Goal: Transaction & Acquisition: Purchase product/service

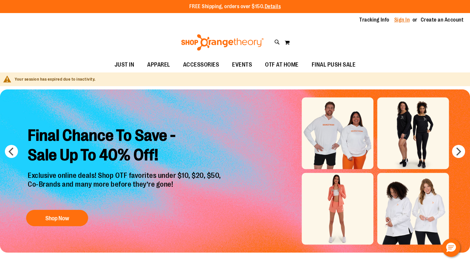
type input "**********"
click at [398, 19] on link "Sign In" at bounding box center [402, 19] width 16 height 7
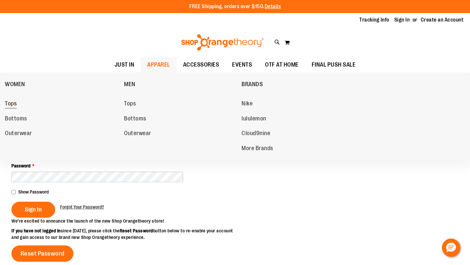
type input "**********"
click at [18, 106] on link "Tops" at bounding box center [61, 104] width 112 height 12
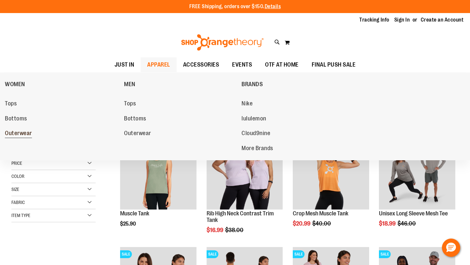
type input "**********"
click at [14, 132] on span "Outerwear" at bounding box center [18, 134] width 27 height 8
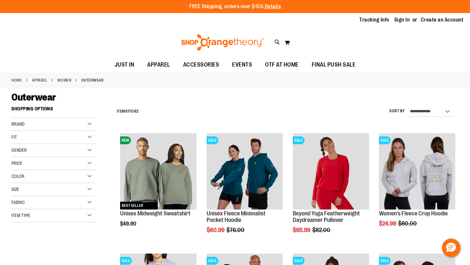
type input "**********"
click at [88, 140] on div "Fit" at bounding box center [53, 137] width 84 height 13
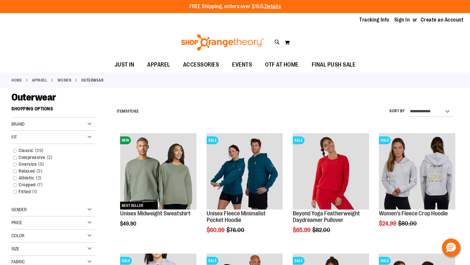
click at [88, 140] on div "Fit" at bounding box center [53, 137] width 84 height 13
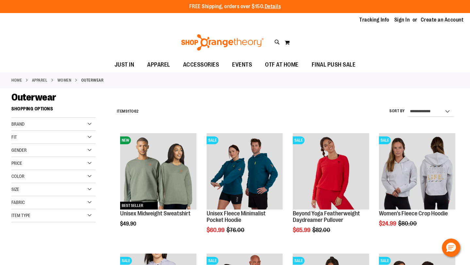
click at [92, 122] on div "Brand" at bounding box center [53, 124] width 84 height 13
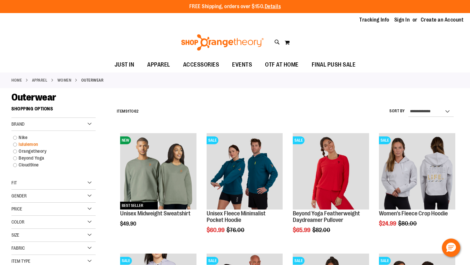
click at [33, 144] on link "lululemon" at bounding box center [50, 144] width 81 height 7
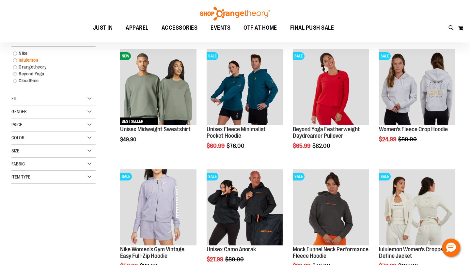
click at [15, 60] on link "lululemon" at bounding box center [50, 60] width 81 height 7
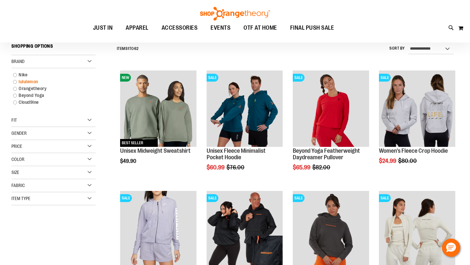
scroll to position [61, 0]
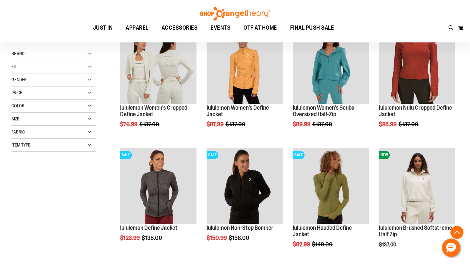
scroll to position [124, 0]
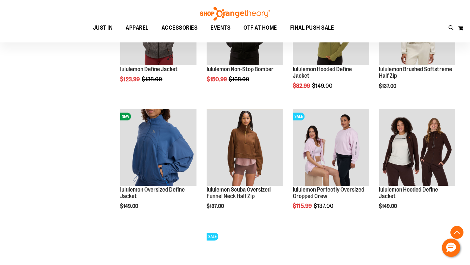
scroll to position [263, 0]
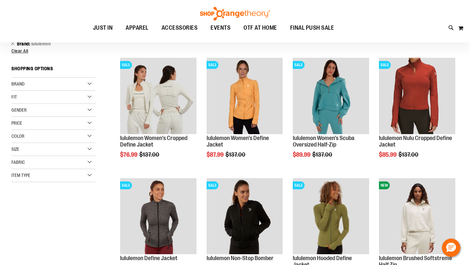
scroll to position [74, 0]
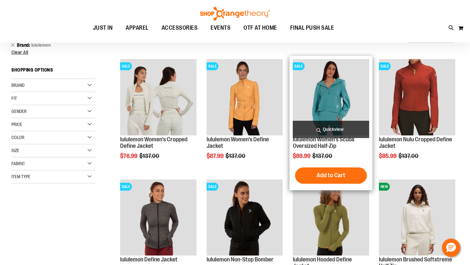
click at [344, 125] on span "Quickview" at bounding box center [330, 129] width 76 height 17
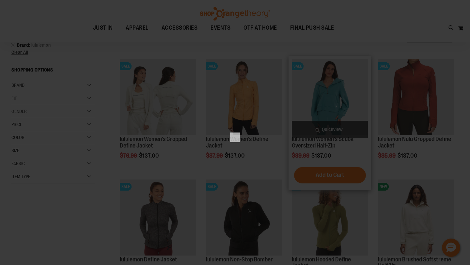
scroll to position [0, 0]
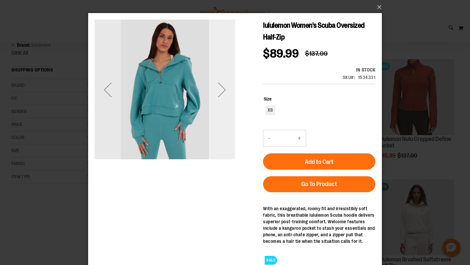
click at [223, 92] on div "Next" at bounding box center [222, 90] width 26 height 26
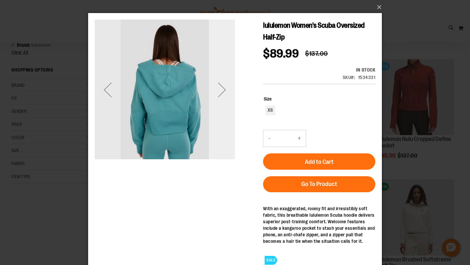
click at [223, 92] on div "Next" at bounding box center [222, 90] width 26 height 26
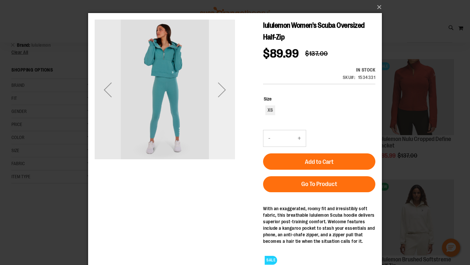
click at [223, 92] on div "Next" at bounding box center [222, 90] width 26 height 26
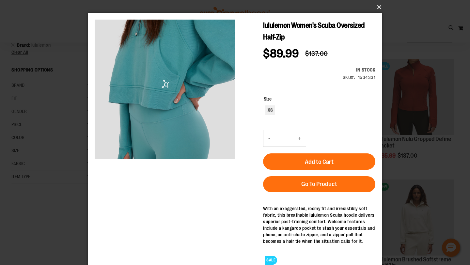
click at [377, 9] on button "×" at bounding box center [236, 7] width 293 height 14
